Goal: Find contact information: Find contact information

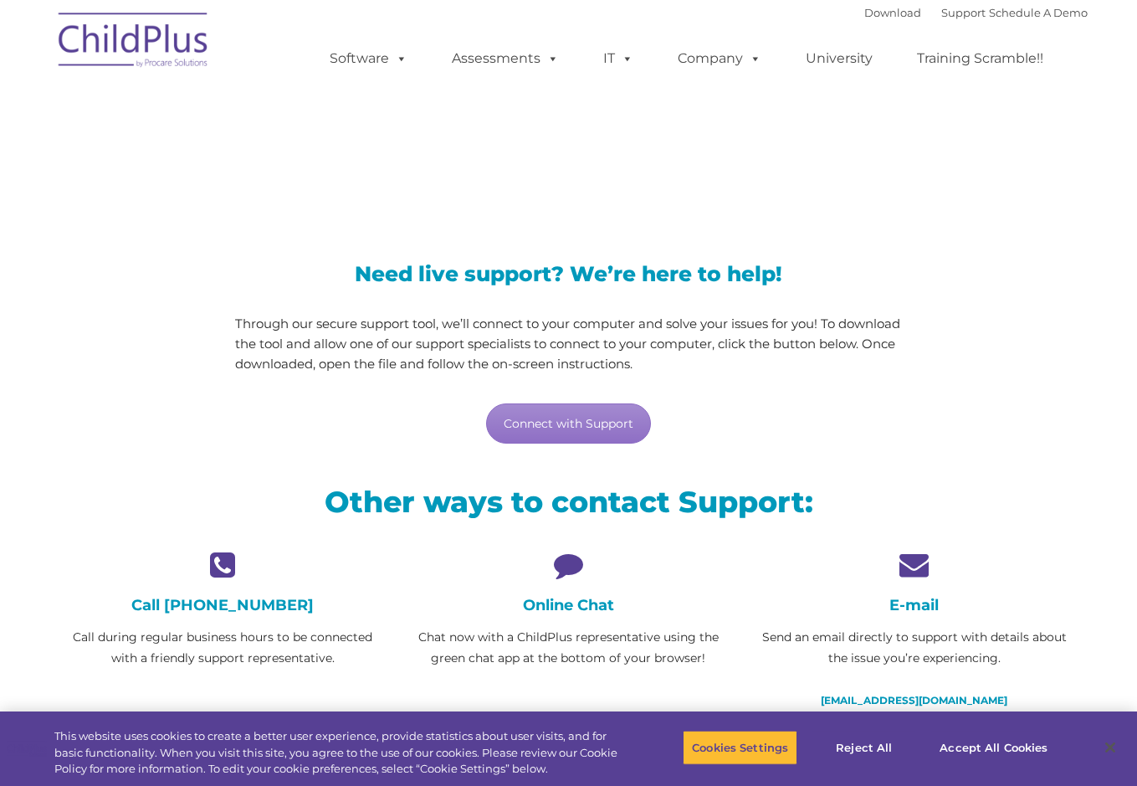
click at [596, 610] on h4 "Online Chat" at bounding box center [568, 605] width 321 height 18
click at [565, 562] on icon at bounding box center [568, 564] width 321 height 29
click at [563, 410] on link "Connect with Support" at bounding box center [568, 423] width 165 height 40
click at [584, 418] on link "Connect with Support" at bounding box center [568, 423] width 165 height 40
click at [562, 613] on h4 "Online Chat" at bounding box center [568, 605] width 321 height 18
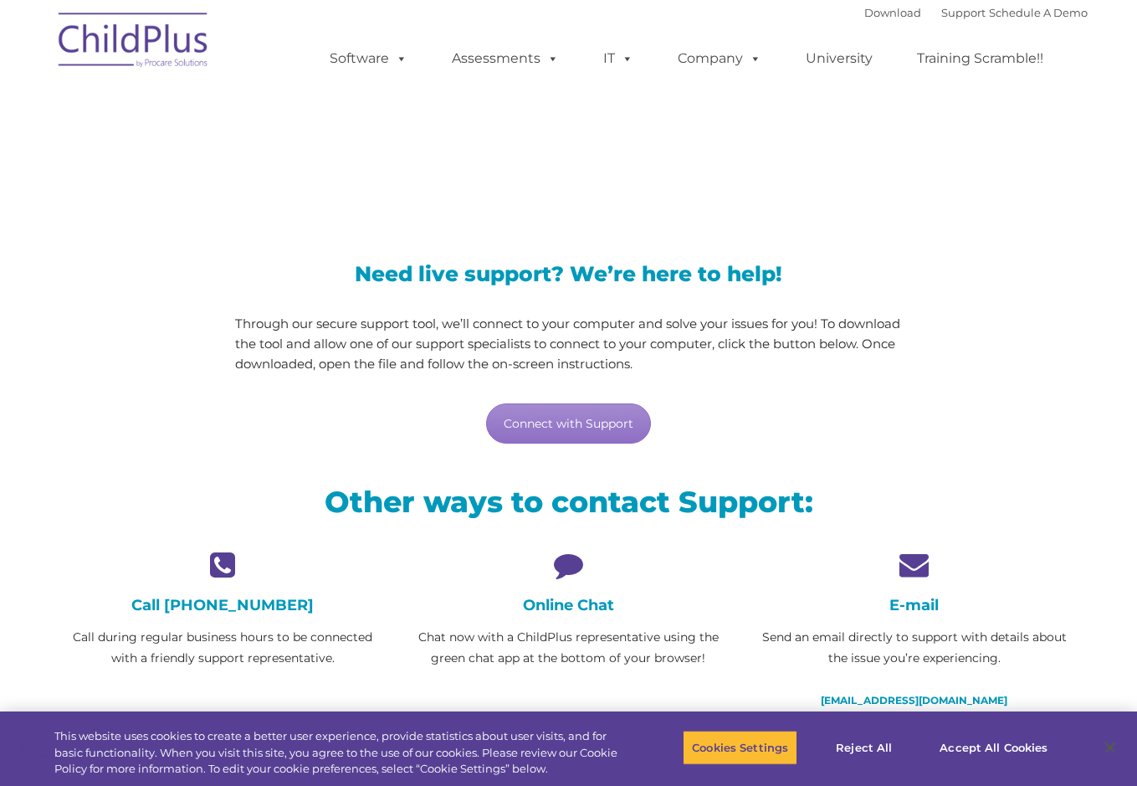
click at [251, 603] on h4 "Call [PHONE_NUMBER]" at bounding box center [223, 605] width 321 height 18
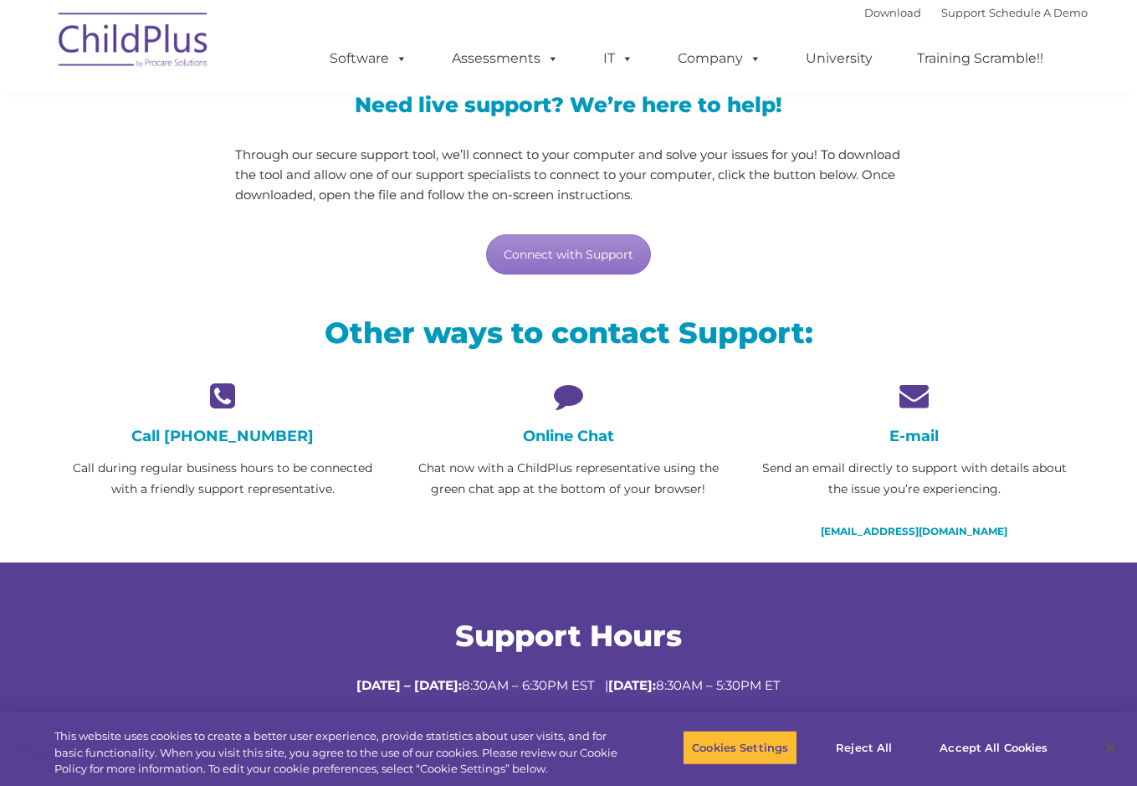
scroll to position [167, 0]
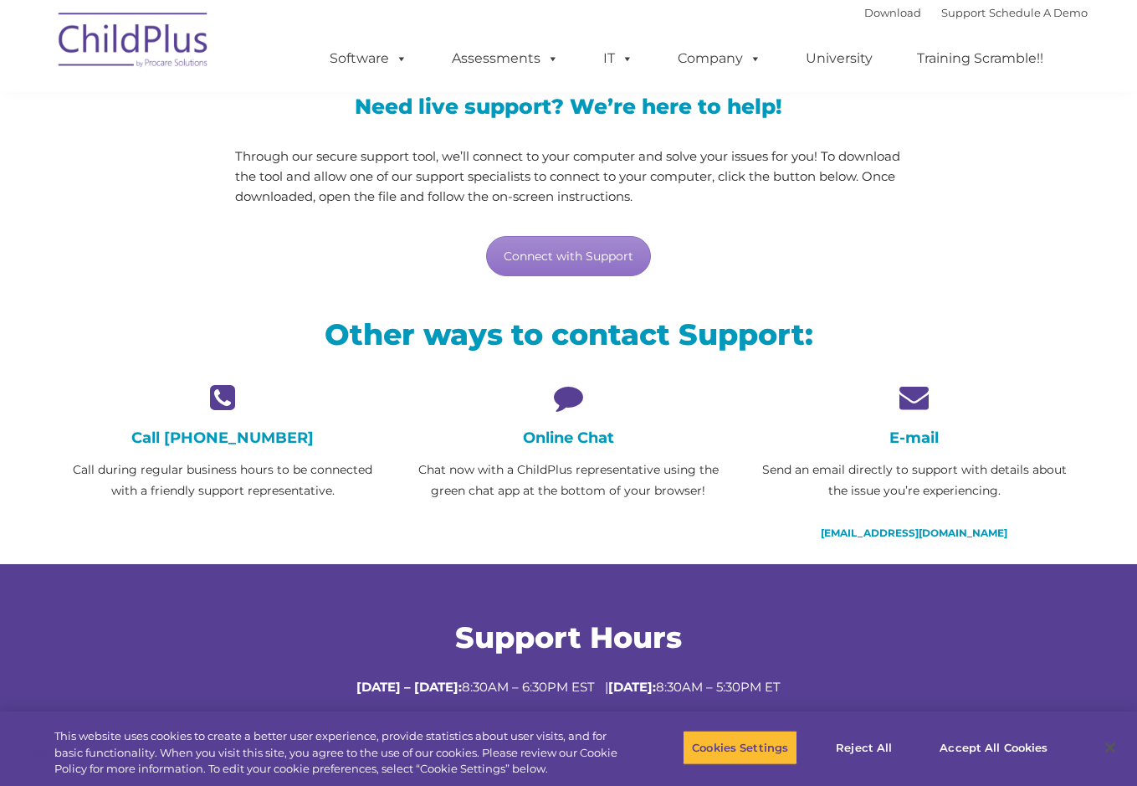
click at [290, 435] on h4 "Call [PHONE_NUMBER]" at bounding box center [223, 437] width 321 height 18
click at [247, 434] on h4 "Call [PHONE_NUMBER]" at bounding box center [223, 437] width 321 height 18
click at [239, 430] on h4 "Call [PHONE_NUMBER]" at bounding box center [223, 437] width 321 height 18
